Goal: Information Seeking & Learning: Find specific fact

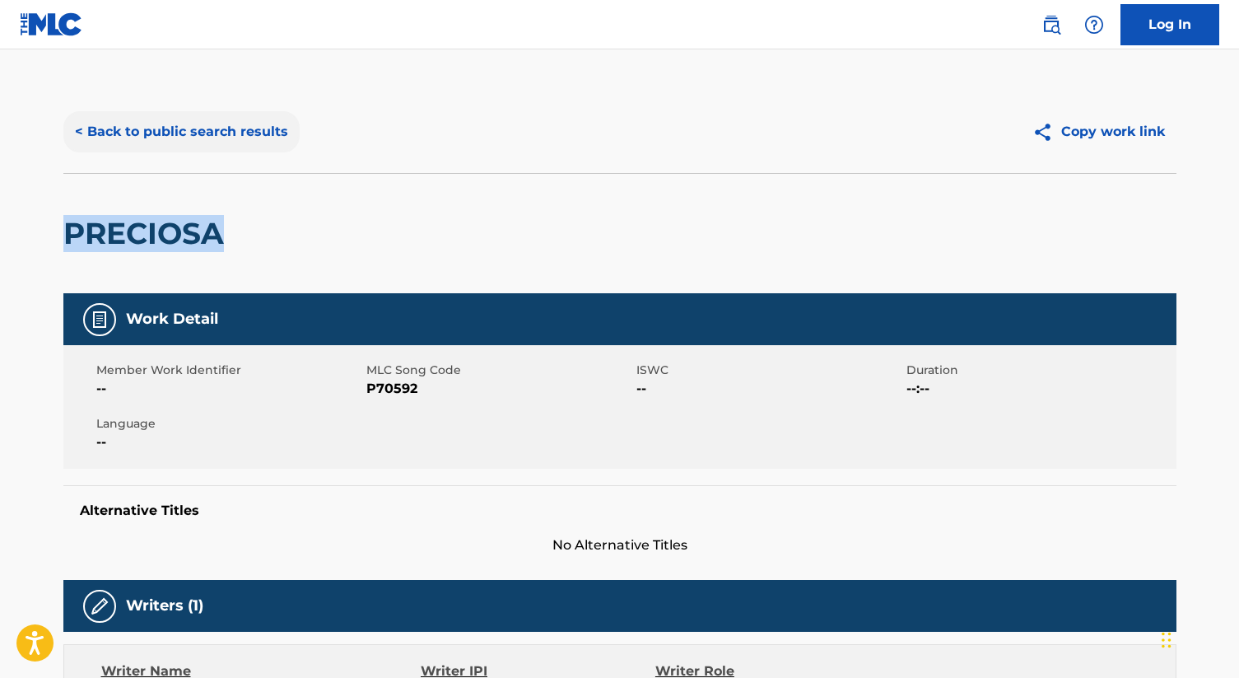
click at [177, 135] on button "< Back to public search results" at bounding box center [181, 131] width 236 height 41
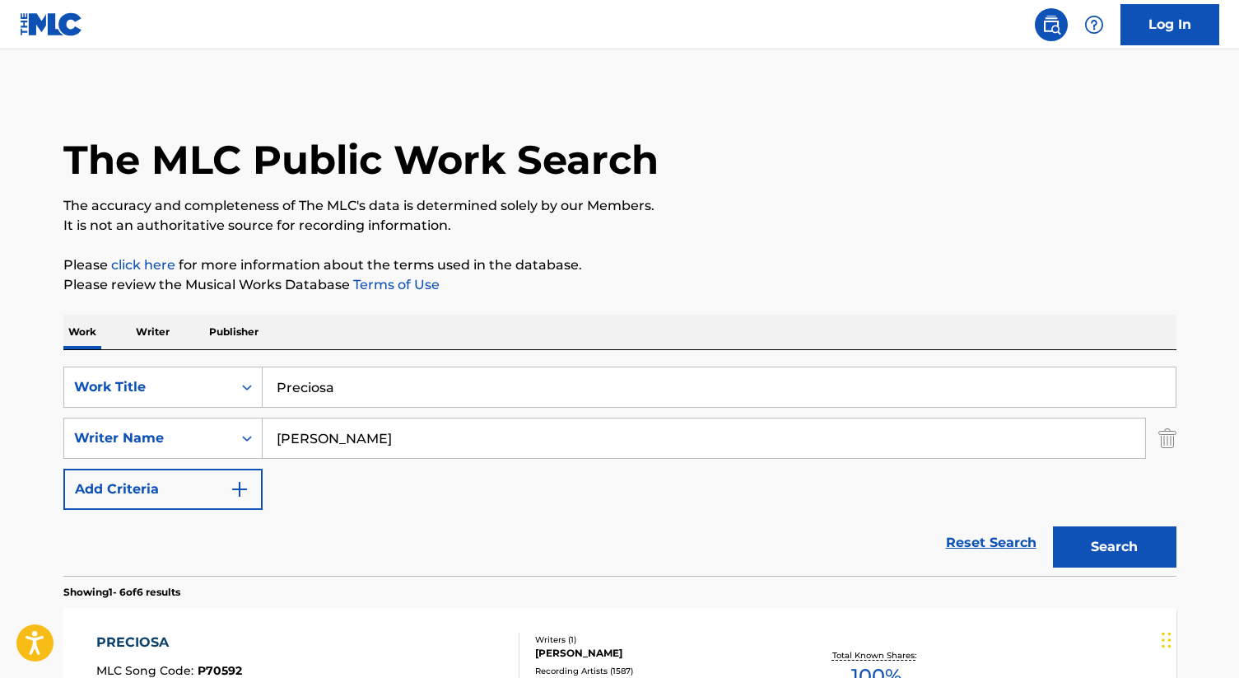
scroll to position [218, 0]
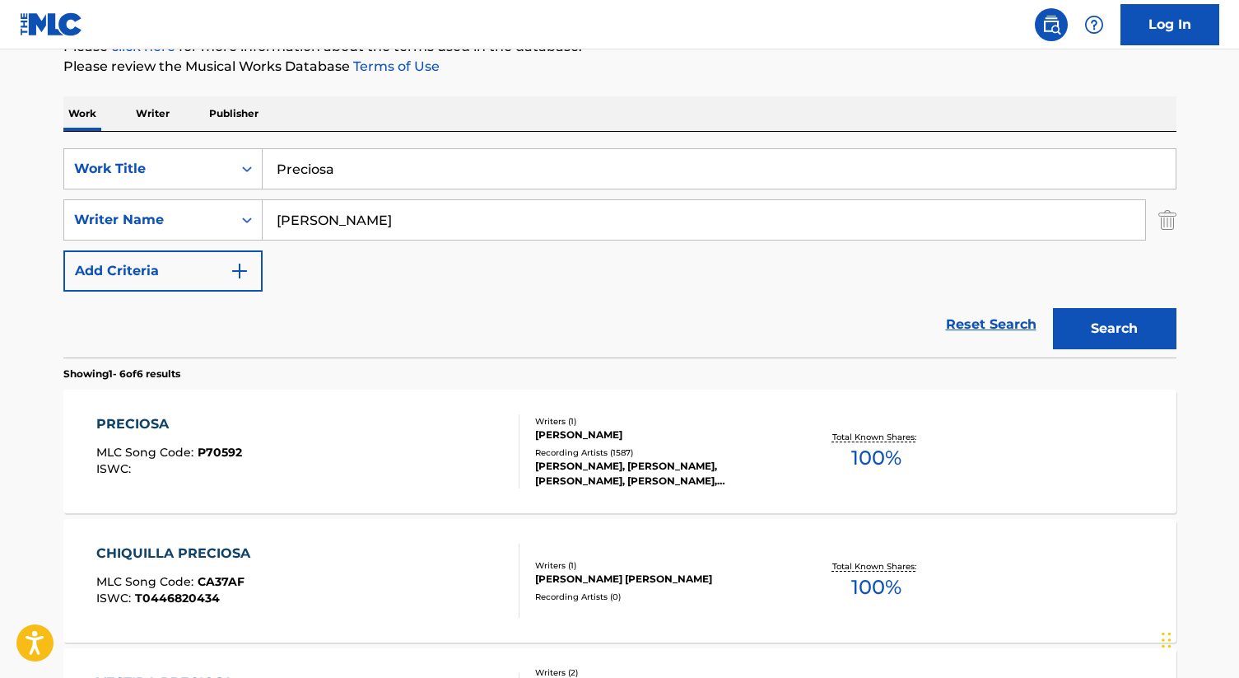
click at [324, 166] on input "Preciosa" at bounding box center [719, 169] width 913 height 40
paste input "MAR DE EMOCIONES"
type input "MAR DE EMOCIONES"
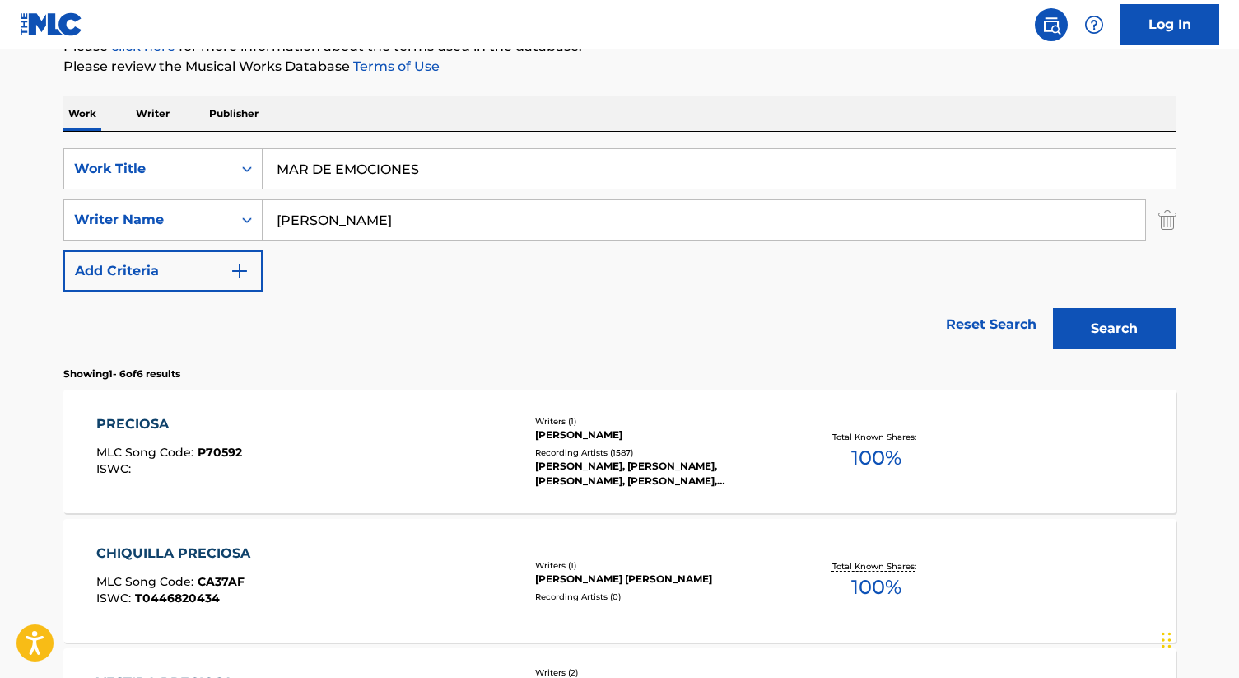
click at [325, 222] on input "[PERSON_NAME]" at bounding box center [704, 220] width 883 height 40
click at [1127, 327] on button "Search" at bounding box center [1115, 328] width 124 height 41
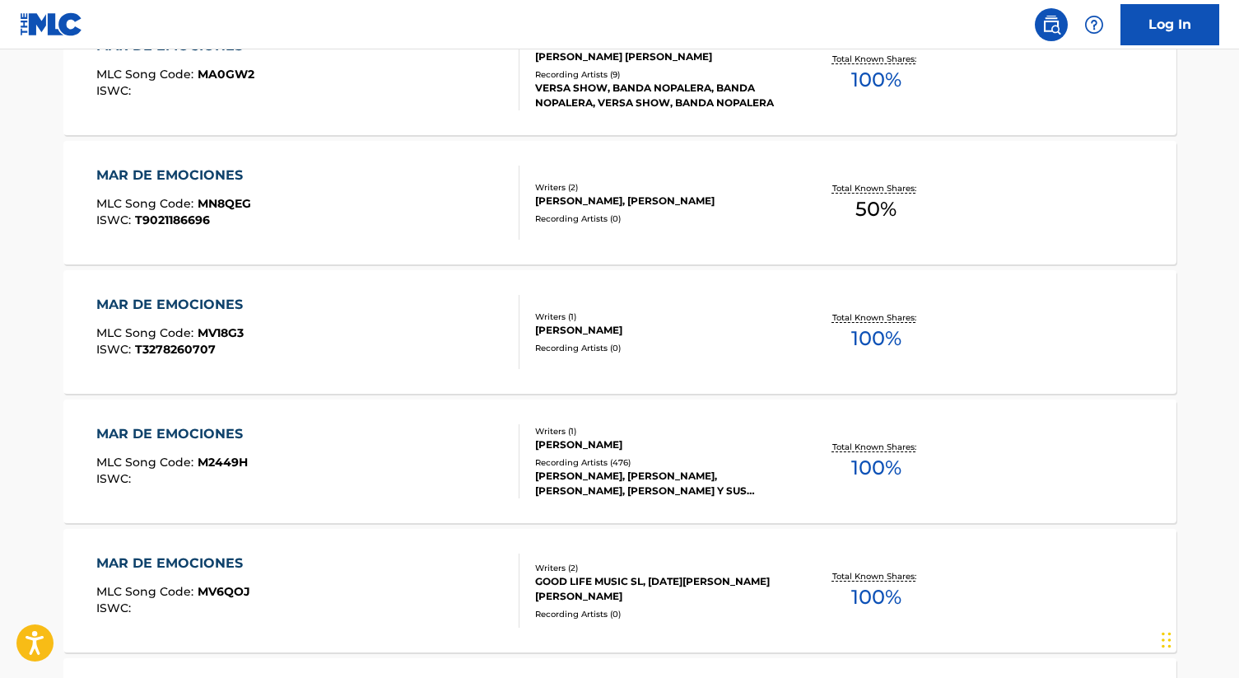
scroll to position [739, 0]
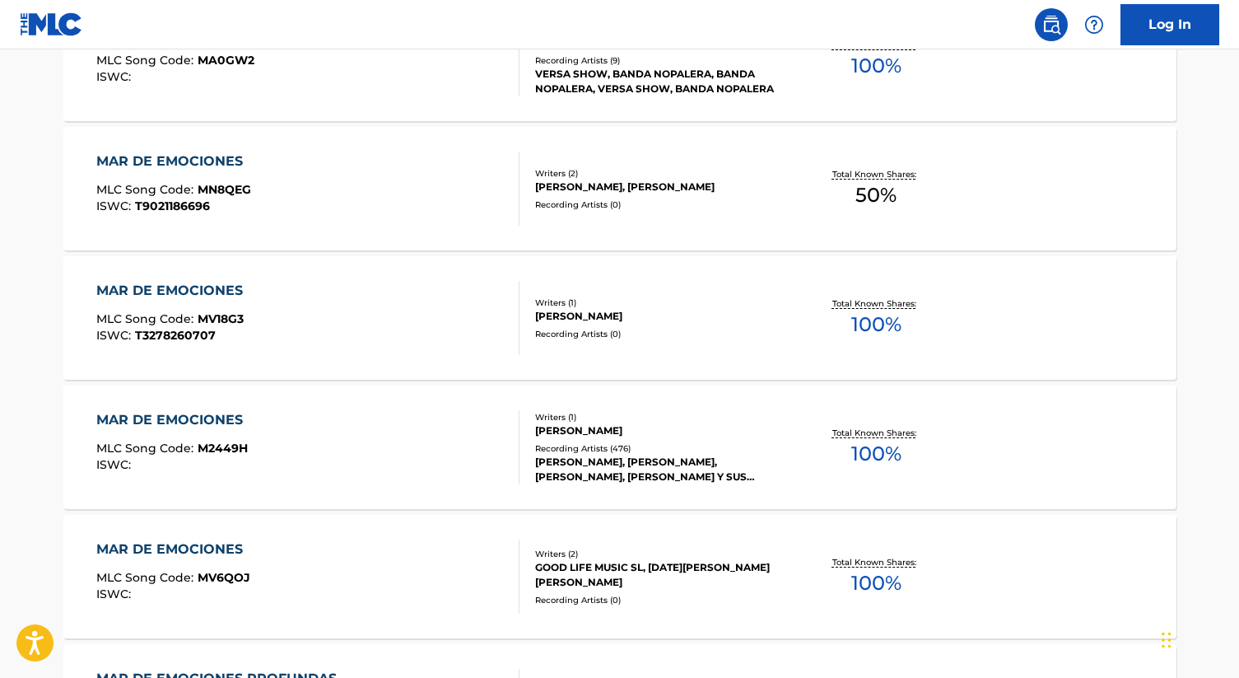
click at [595, 426] on div "[PERSON_NAME]" at bounding box center [659, 430] width 249 height 15
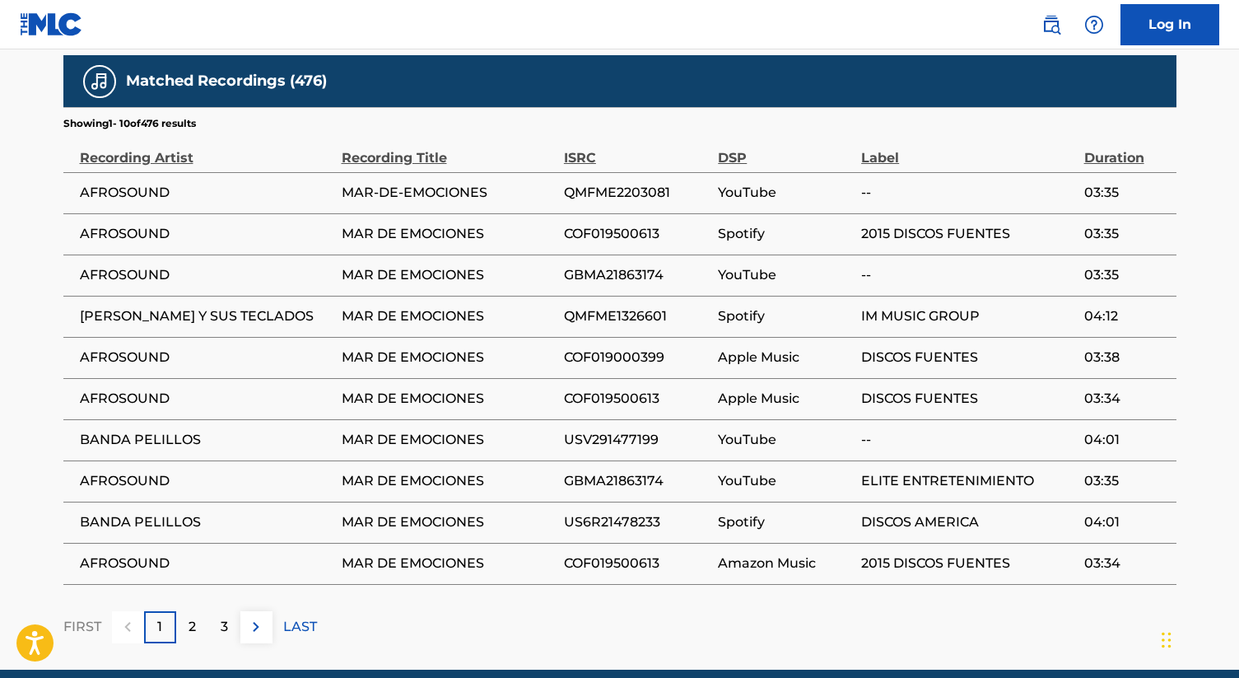
scroll to position [927, 0]
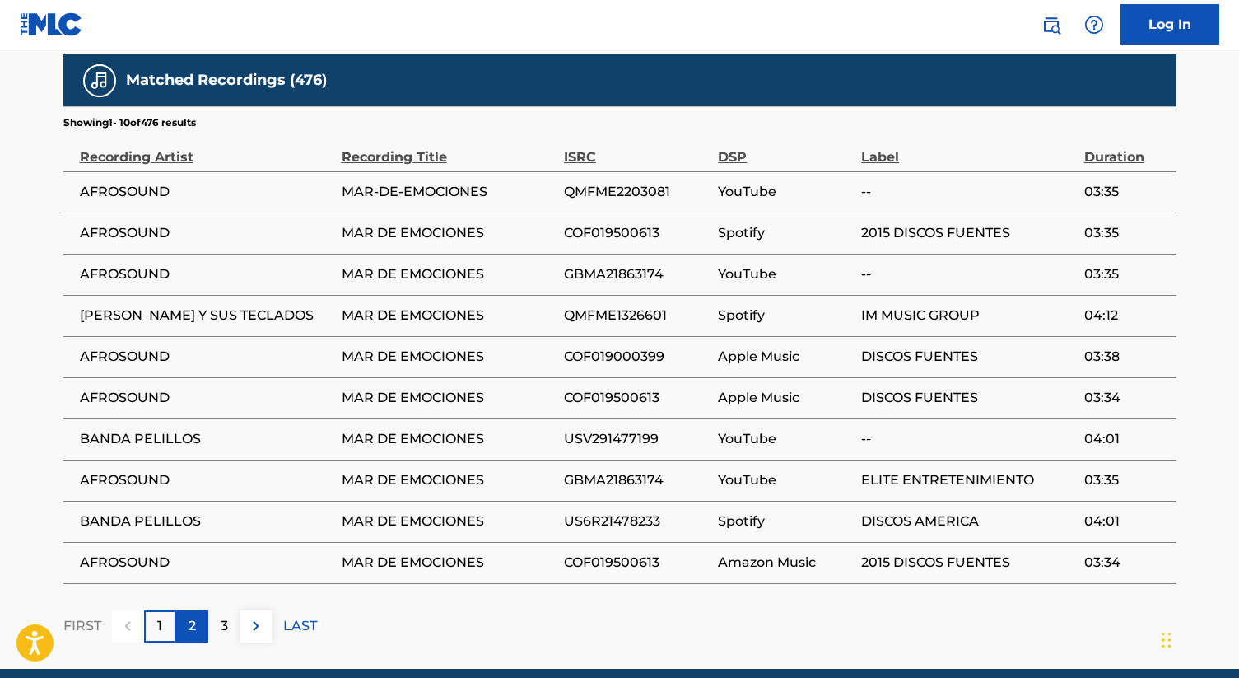
click at [189, 626] on p "2" at bounding box center [192, 626] width 7 height 20
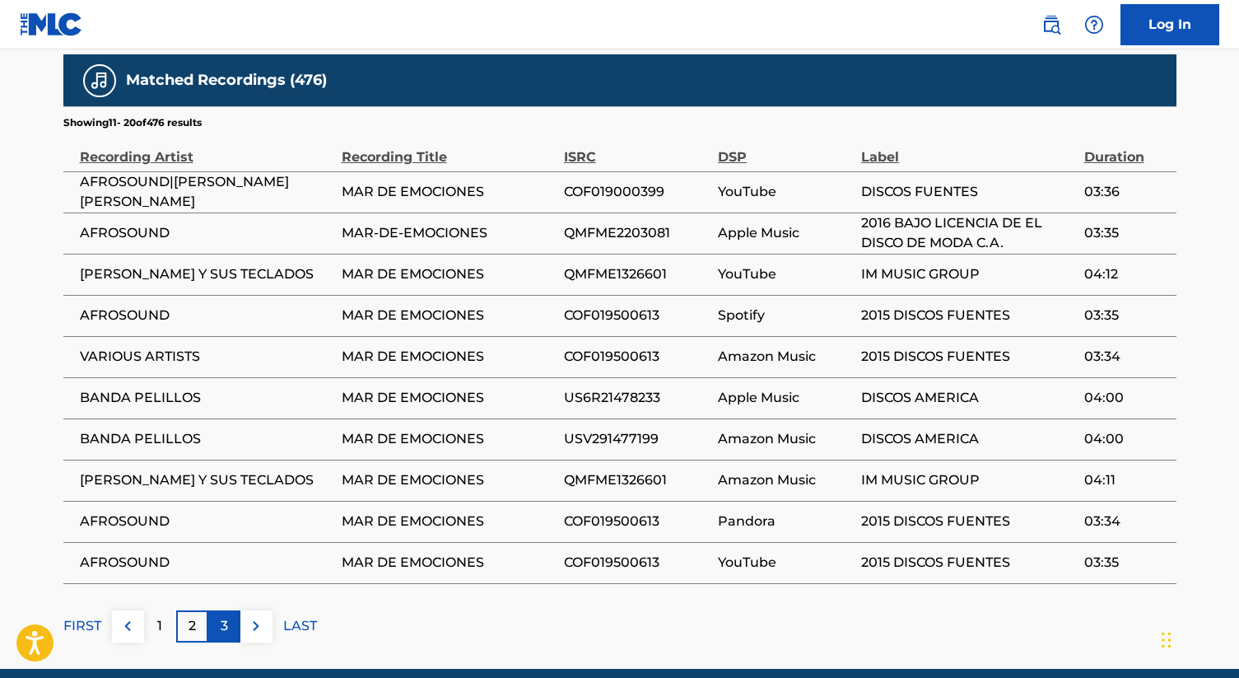
click at [222, 621] on p "3" at bounding box center [224, 626] width 7 height 20
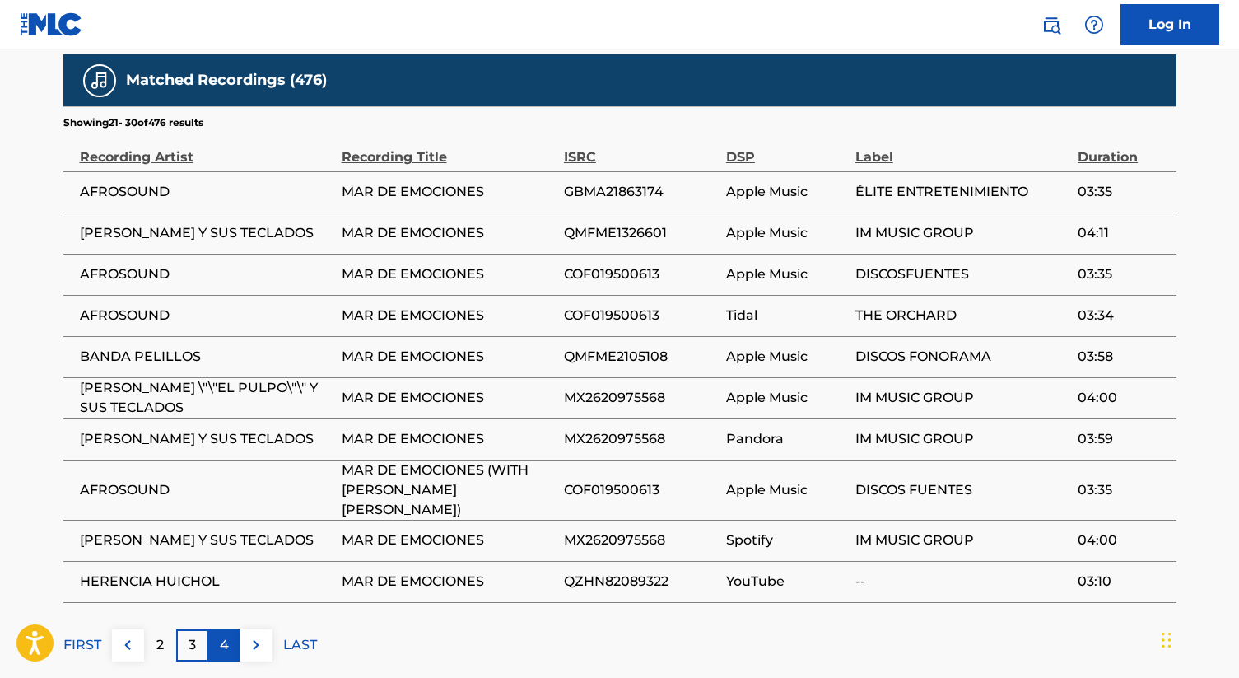
click at [225, 635] on p "4" at bounding box center [224, 645] width 9 height 20
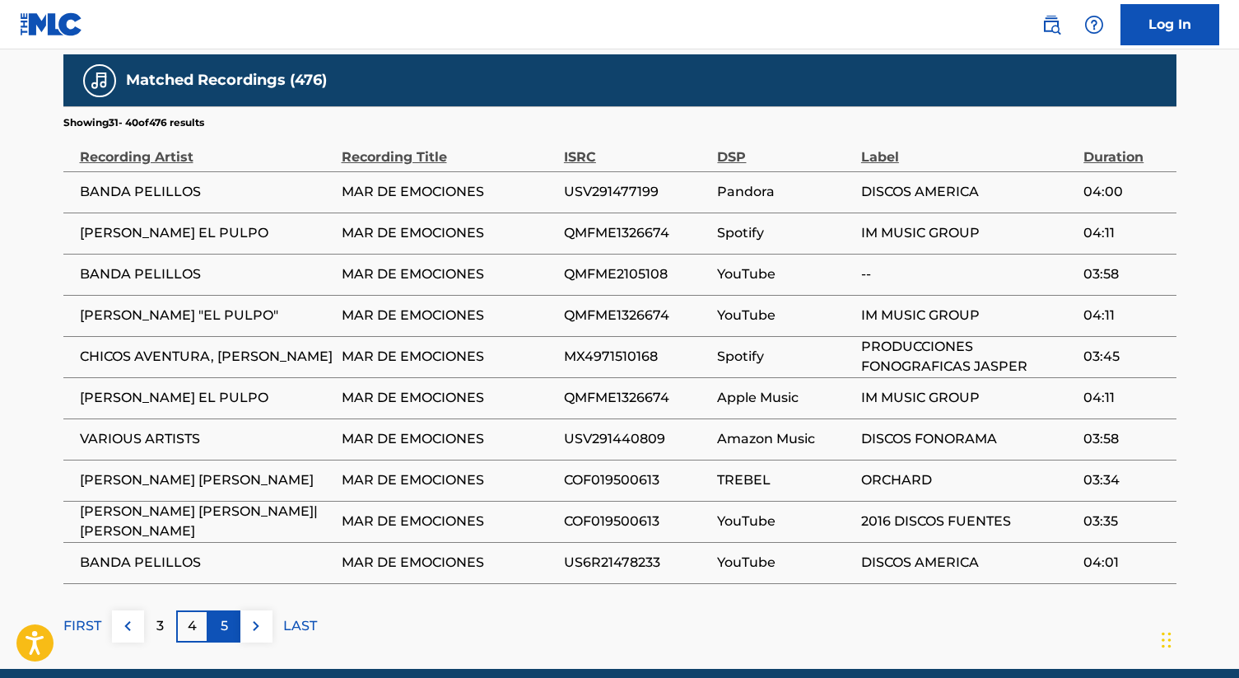
click at [231, 627] on div "5" at bounding box center [224, 626] width 32 height 32
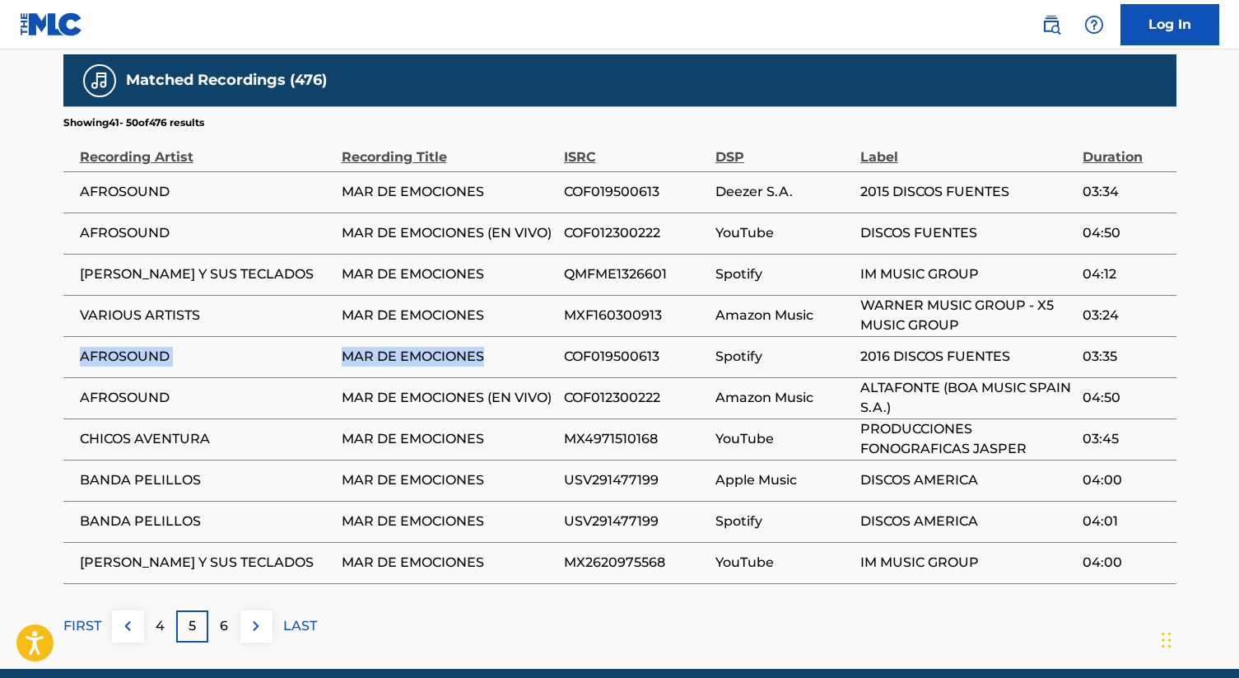
drag, startPoint x: 79, startPoint y: 351, endPoint x: 488, endPoint y: 362, distance: 408.6
click at [488, 362] on tr "AFROSOUND MAR DE EMOCIONES COF019500613 Spotify 2016 DISCOS [PERSON_NAME] 03:35" at bounding box center [619, 356] width 1113 height 41
copy tr "AFROSOUND MAR DE EMOCIONES"
click at [446, 353] on span "MAR DE EMOCIONES" at bounding box center [449, 357] width 214 height 20
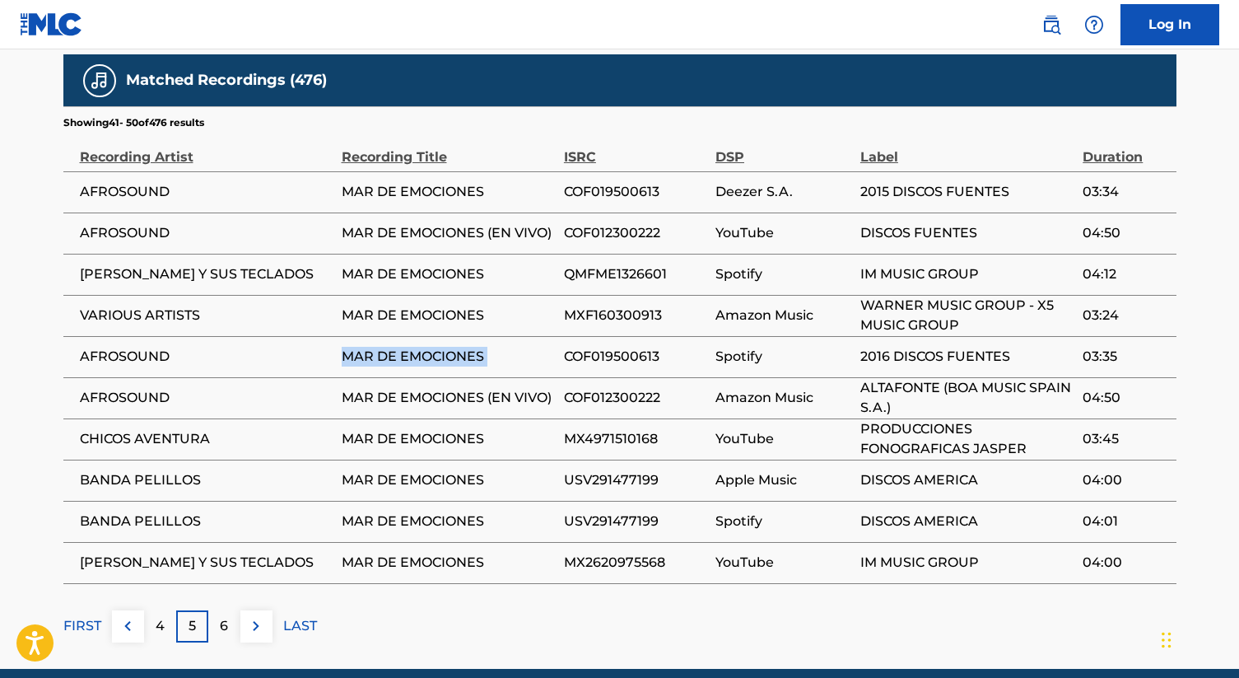
click at [446, 353] on span "MAR DE EMOCIONES" at bounding box center [449, 357] width 214 height 20
copy div "MAR DE EMOCIONES"
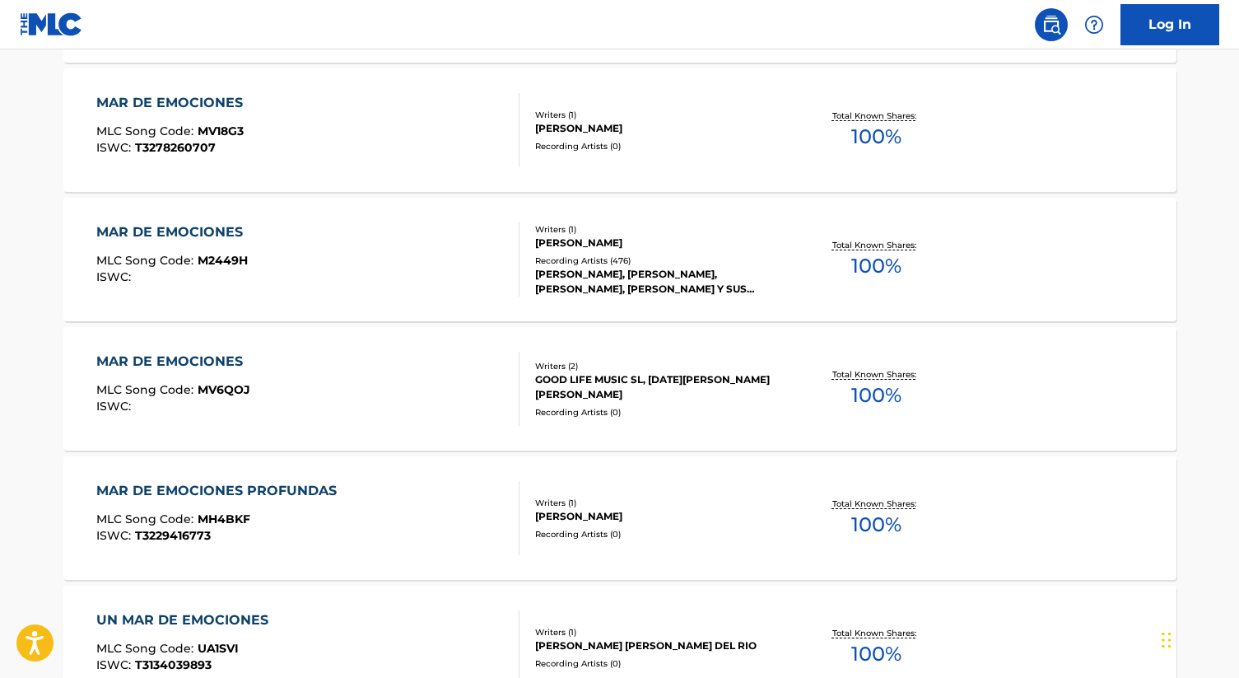
scroll to position [833, 0]
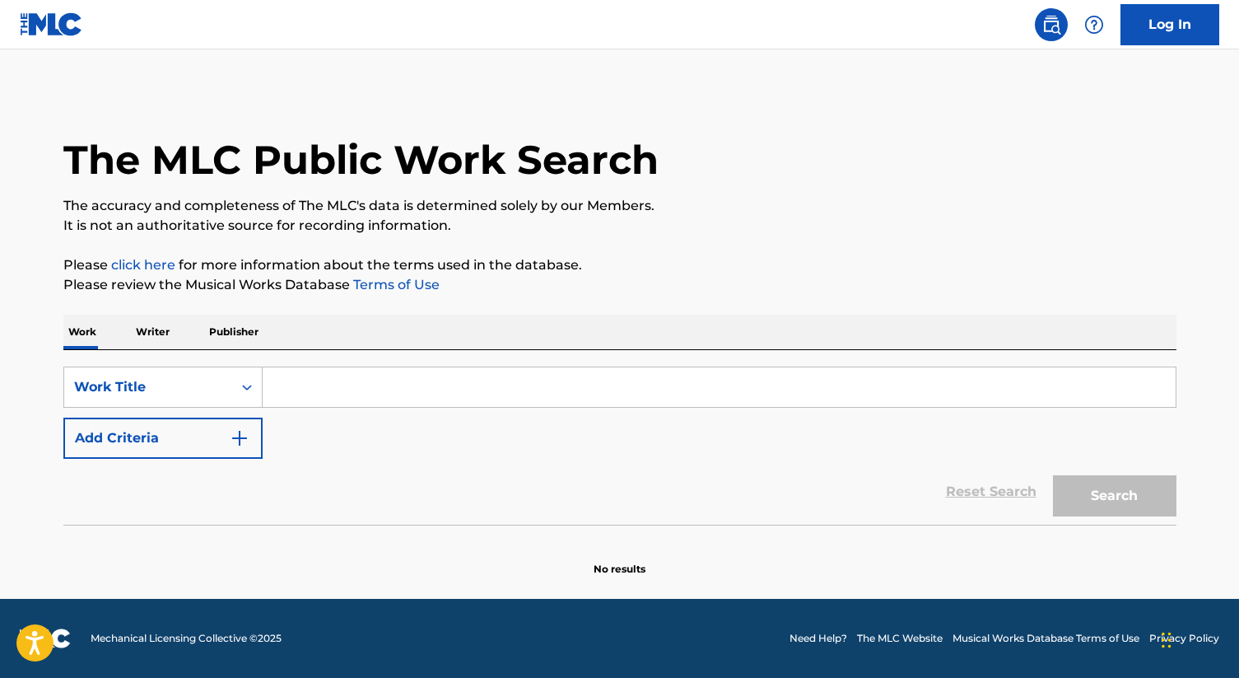
click at [337, 380] on input "Search Form" at bounding box center [719, 387] width 913 height 40
click at [296, 385] on input "Search Form" at bounding box center [719, 387] width 913 height 40
paste input "MAR DE EMOCIONES"
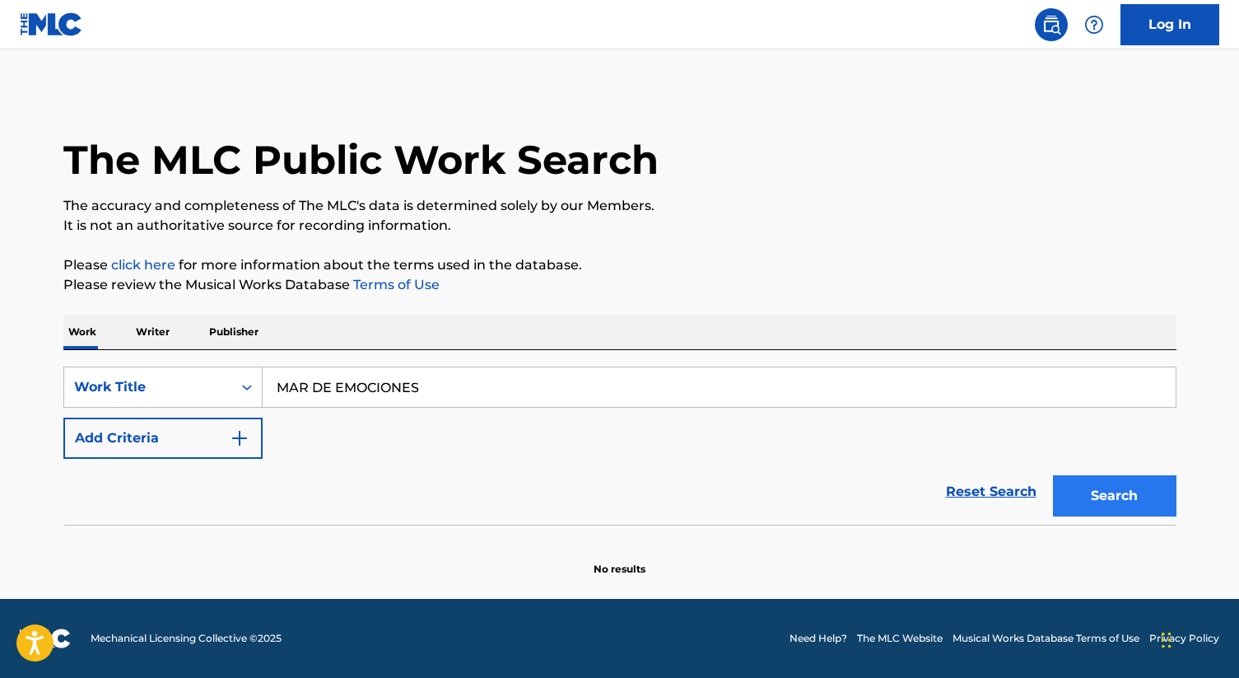
type input "MAR DE EMOCIONES"
click at [1126, 486] on button "Search" at bounding box center [1115, 495] width 124 height 41
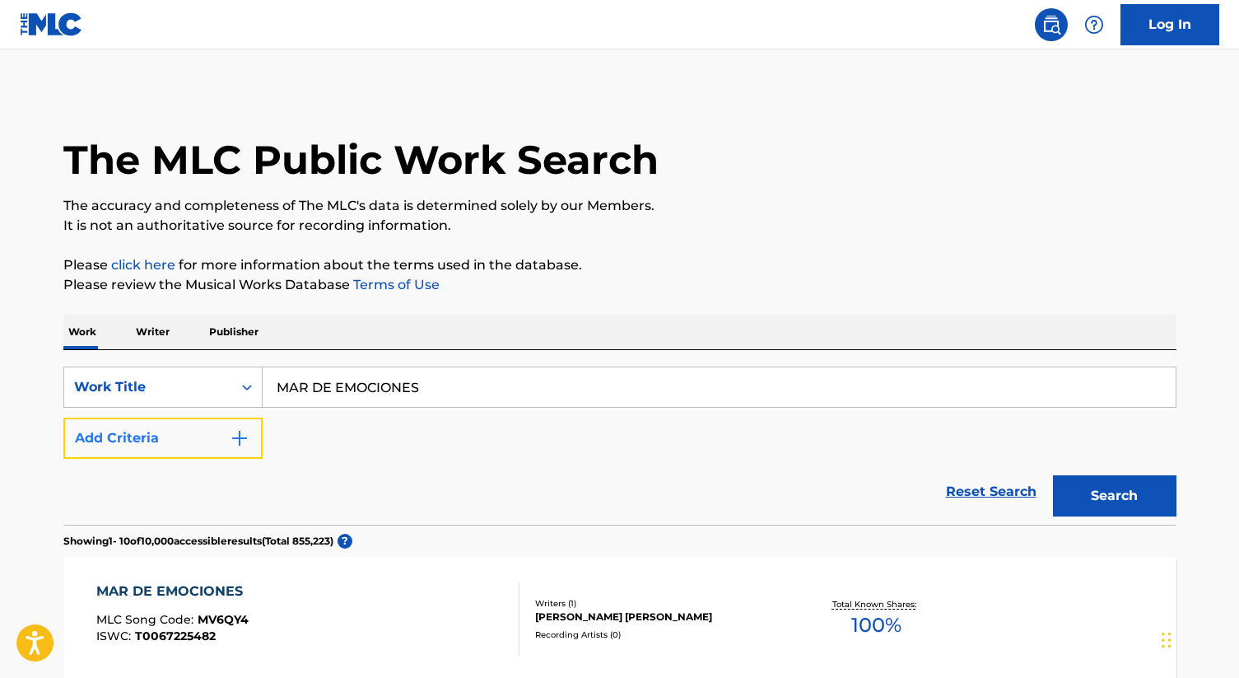
click at [237, 435] on img "Search Form" at bounding box center [240, 438] width 20 height 20
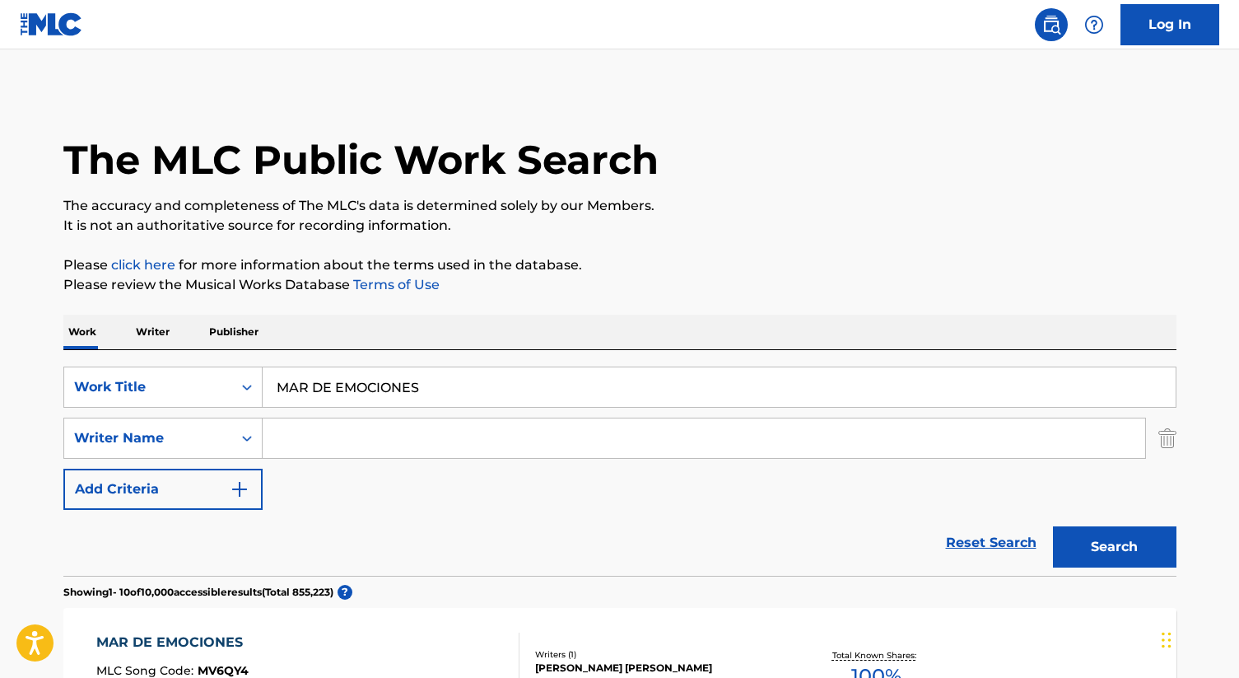
click at [342, 446] on input "Search Form" at bounding box center [704, 438] width 883 height 40
type input "chavez"
click at [1053, 526] on button "Search" at bounding box center [1115, 546] width 124 height 41
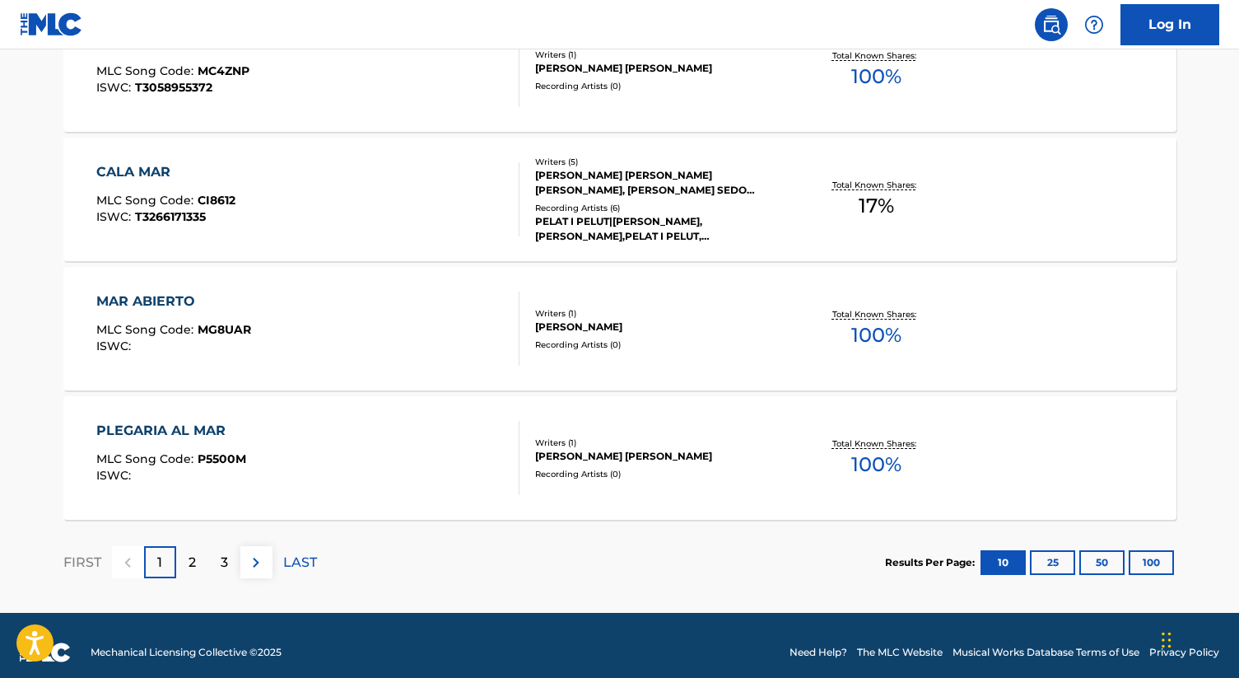
scroll to position [1389, 0]
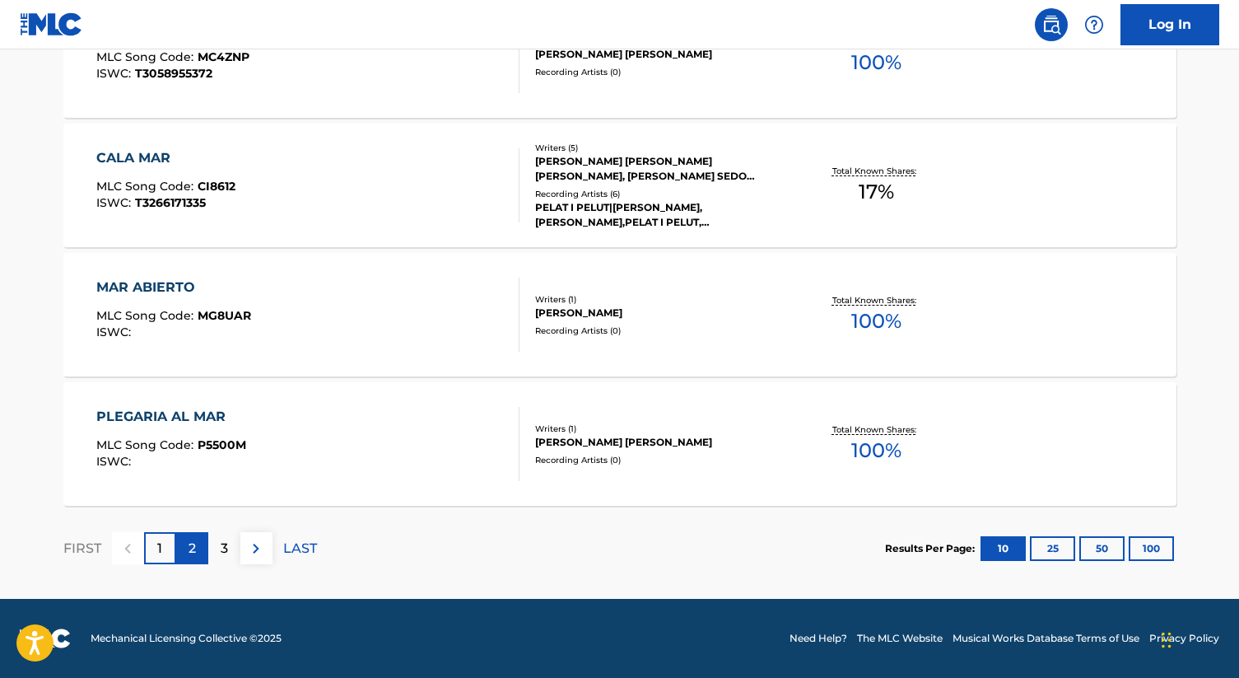
click at [185, 549] on div "2" at bounding box center [192, 548] width 32 height 32
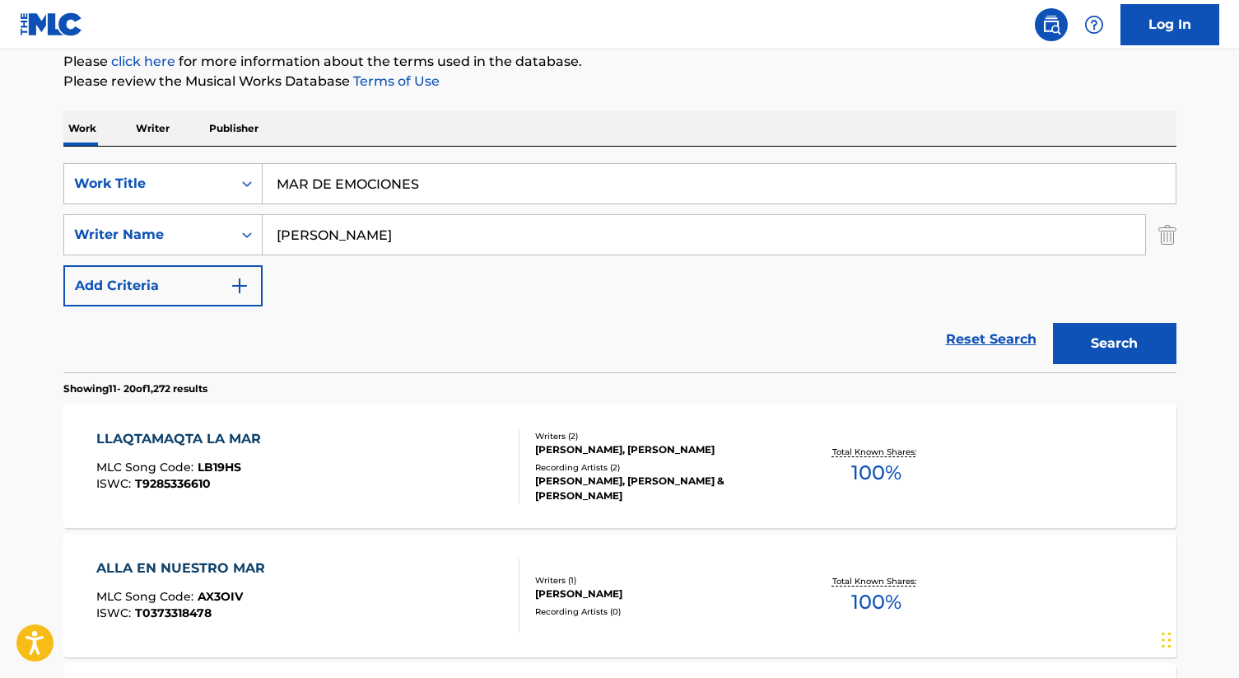
scroll to position [192, 0]
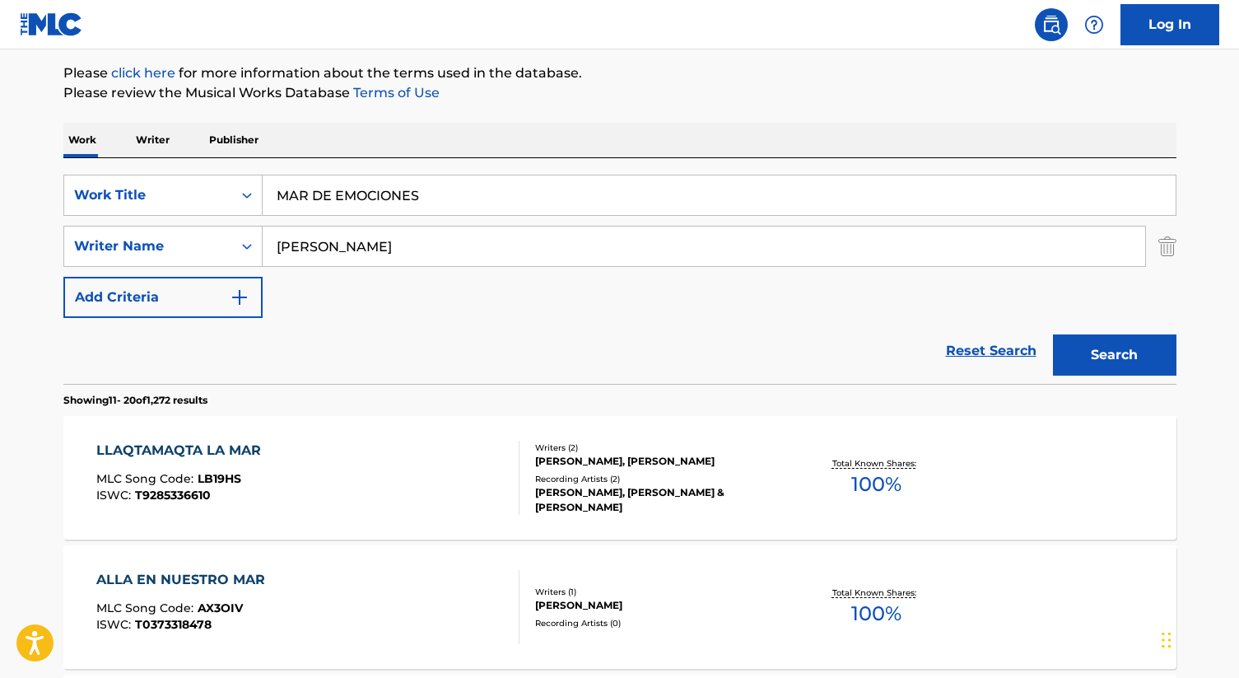
click at [421, 356] on div "Reset Search Search" at bounding box center [619, 351] width 1113 height 66
click at [343, 259] on input "chavez" at bounding box center [704, 246] width 883 height 40
click at [1114, 358] on button "Search" at bounding box center [1115, 354] width 124 height 41
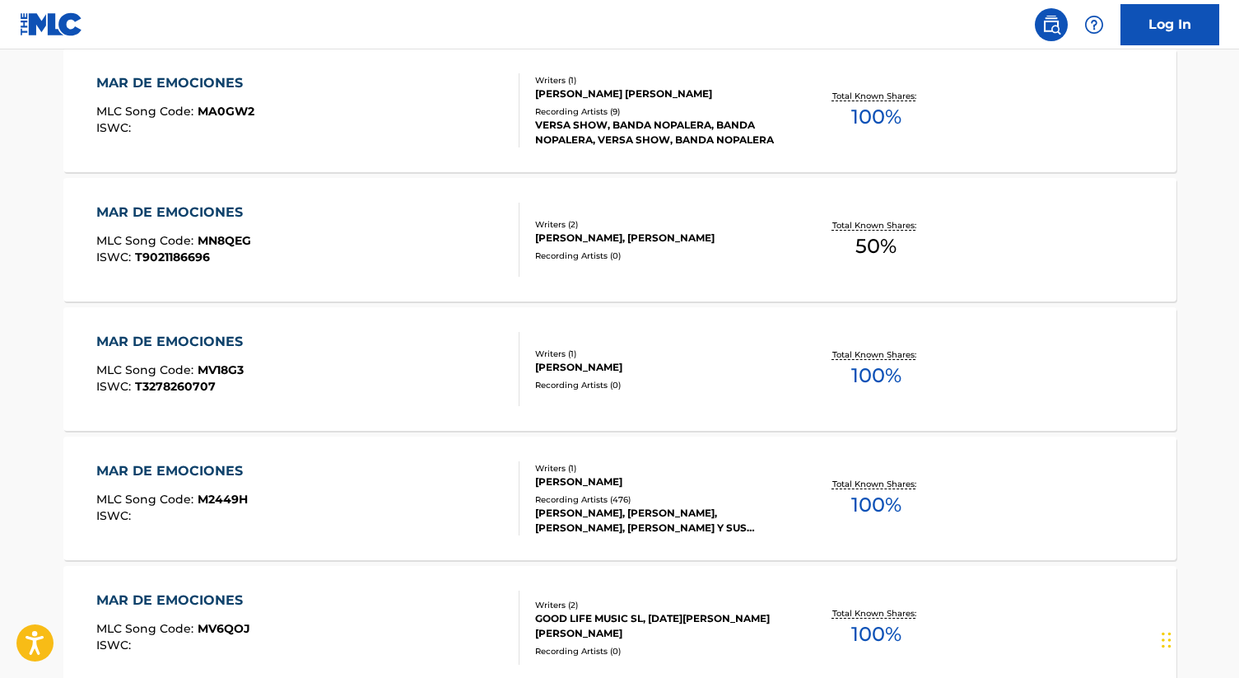
scroll to position [691, 0]
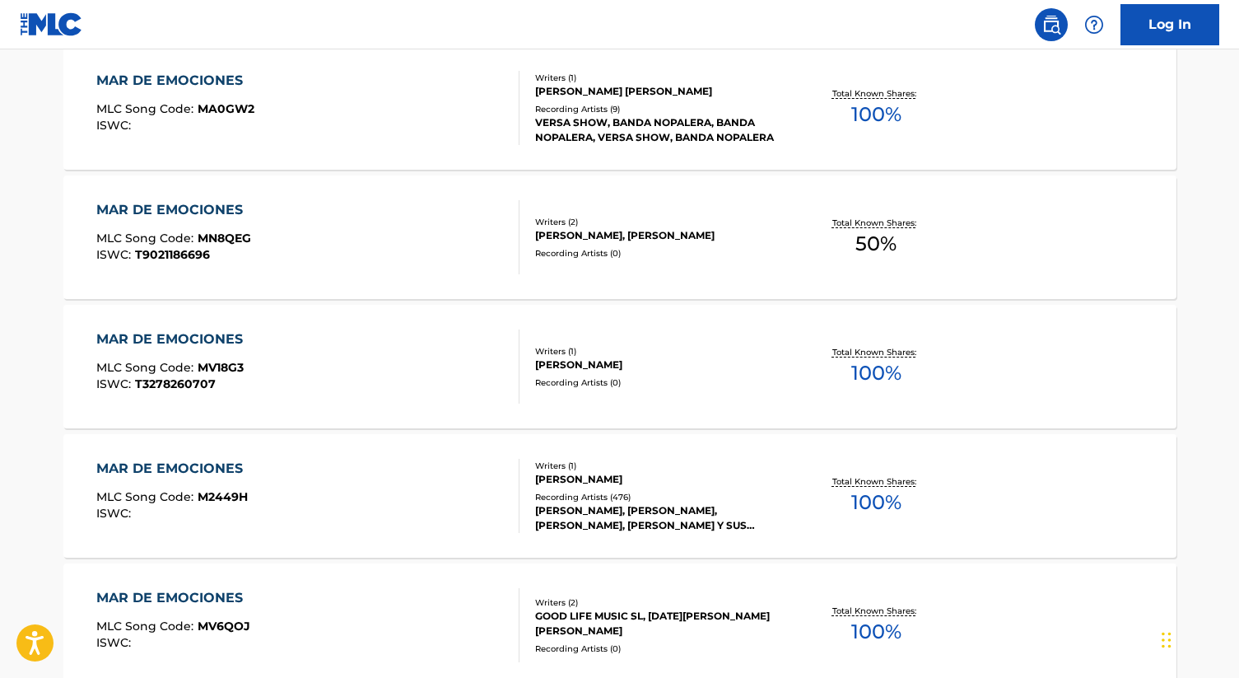
click at [574, 516] on div "[PERSON_NAME], [PERSON_NAME], [PERSON_NAME], [PERSON_NAME] Y SUS TECLADOS, [PER…" at bounding box center [659, 518] width 249 height 30
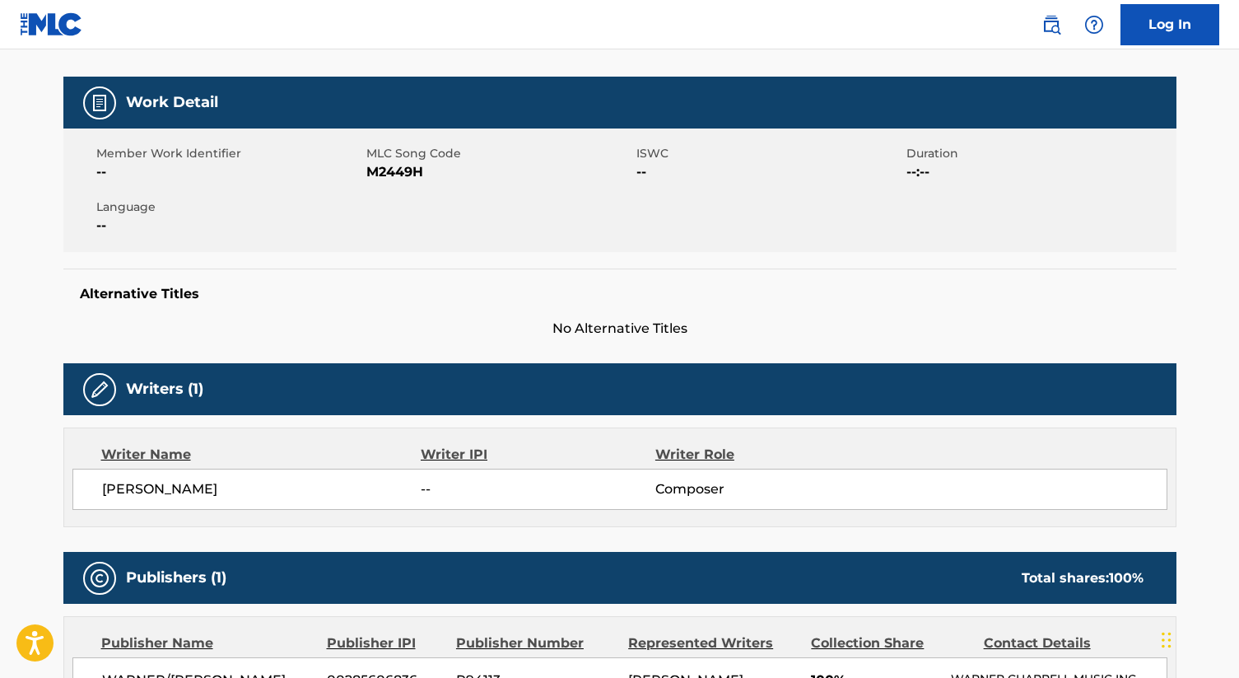
scroll to position [157, 0]
